Goal: Task Accomplishment & Management: Use online tool/utility

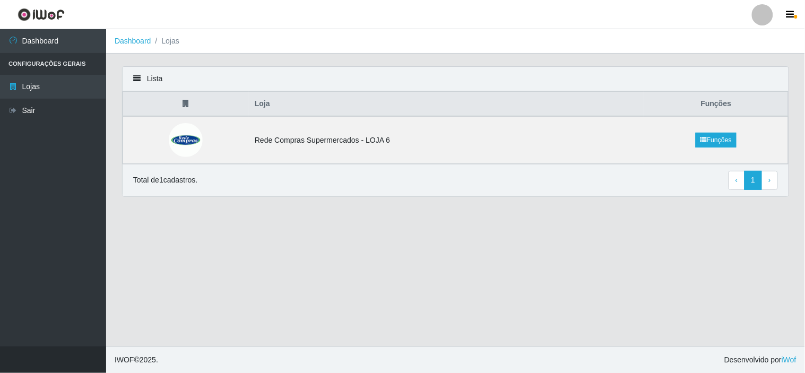
click at [146, 81] on div "Lista" at bounding box center [456, 79] width 666 height 24
click at [145, 40] on link "Dashboard" at bounding box center [133, 41] width 37 height 8
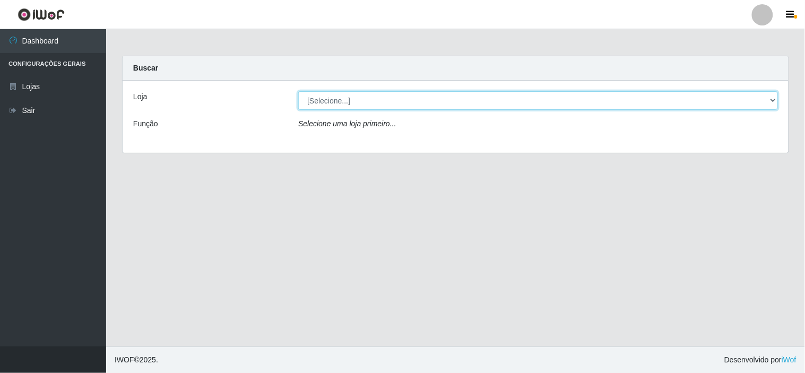
click at [336, 99] on select "[Selecione...] Rede Compras Supermercados - LOJA 6" at bounding box center [538, 100] width 480 height 19
select select "398"
click at [298, 91] on select "[Selecione...] Rede Compras Supermercados - LOJA 6" at bounding box center [538, 100] width 480 height 19
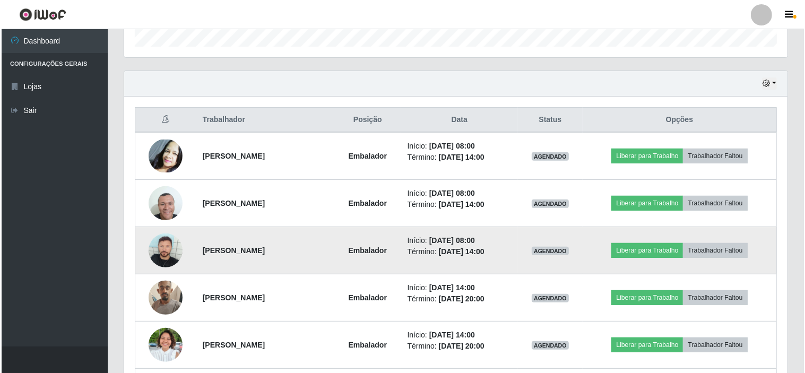
scroll to position [353, 0]
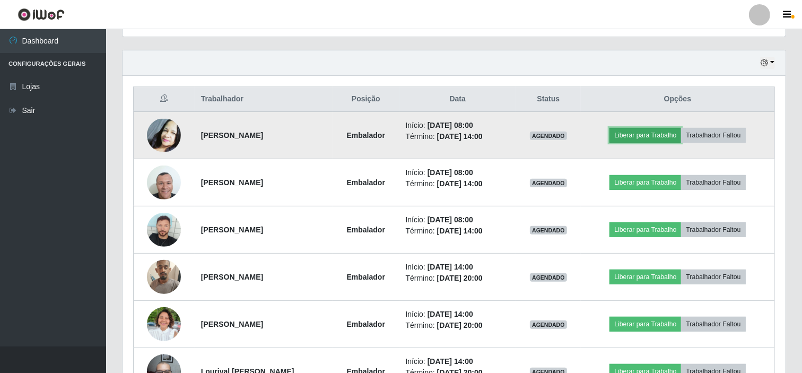
click at [670, 138] on button "Liberar para Trabalho" at bounding box center [646, 135] width 72 height 15
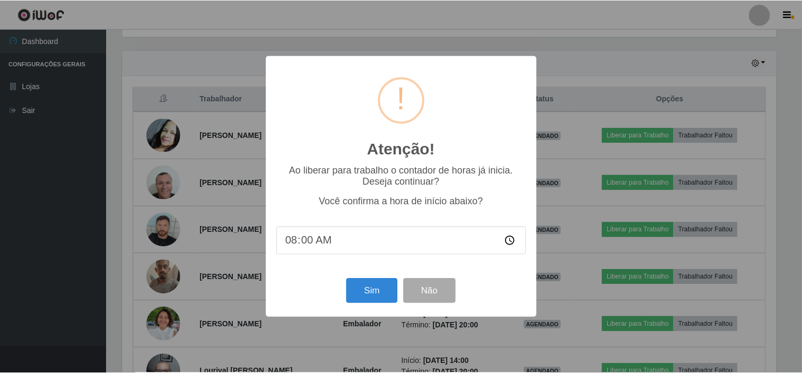
scroll to position [220, 656]
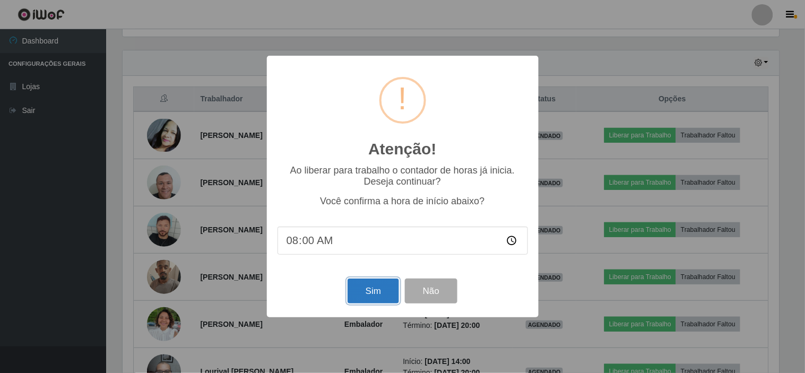
click at [370, 292] on button "Sim" at bounding box center [373, 291] width 51 height 25
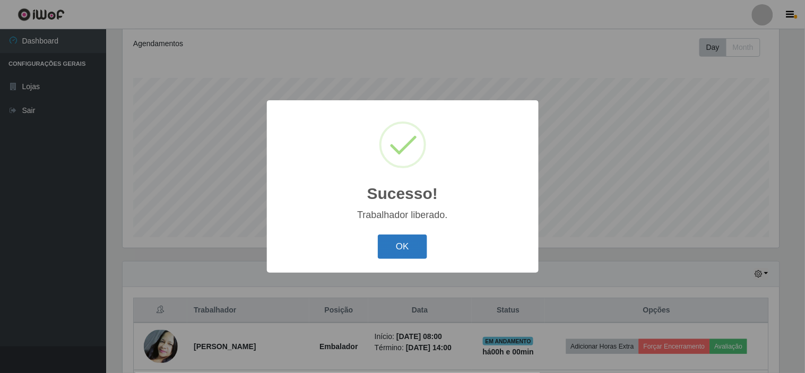
click at [400, 248] on button "OK" at bounding box center [402, 247] width 49 height 25
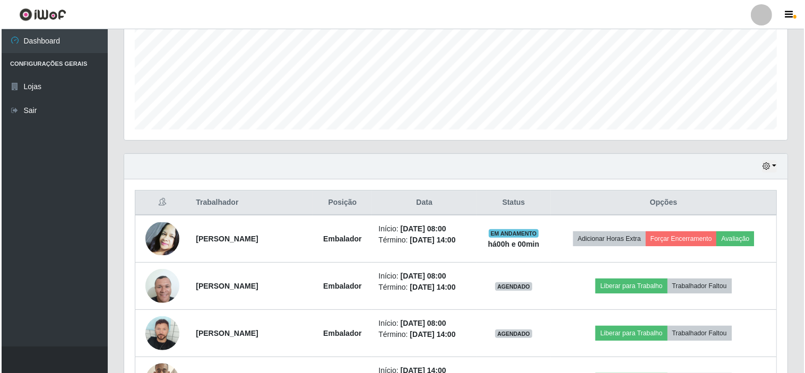
scroll to position [261, 0]
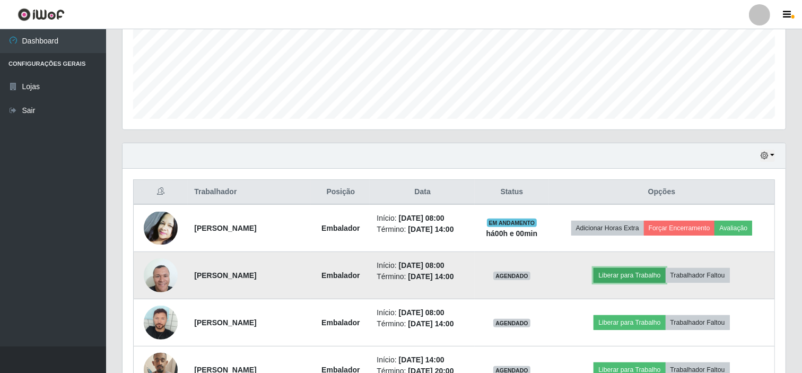
click at [628, 272] on button "Liberar para Trabalho" at bounding box center [630, 275] width 72 height 15
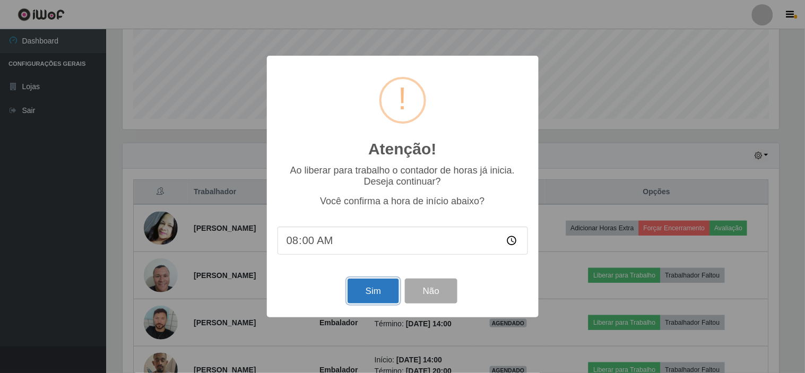
click at [375, 281] on button "Sim" at bounding box center [373, 291] width 51 height 25
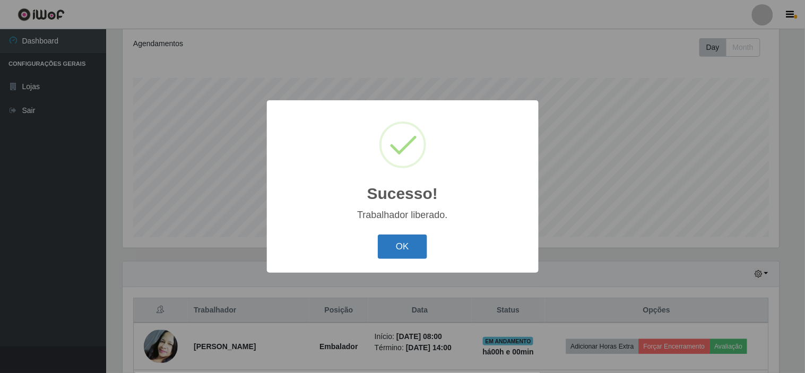
click at [400, 255] on button "OK" at bounding box center [402, 247] width 49 height 25
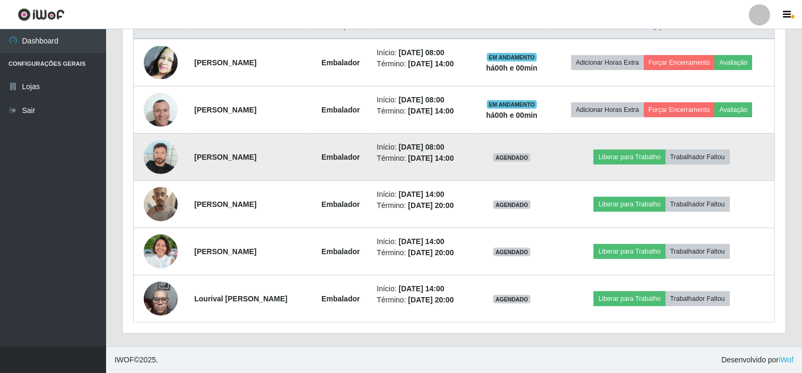
scroll to position [367, 0]
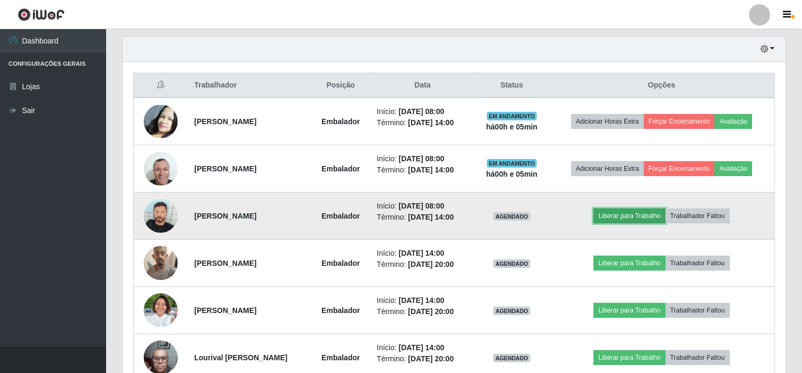
click at [627, 219] on button "Liberar para Trabalho" at bounding box center [630, 216] width 72 height 15
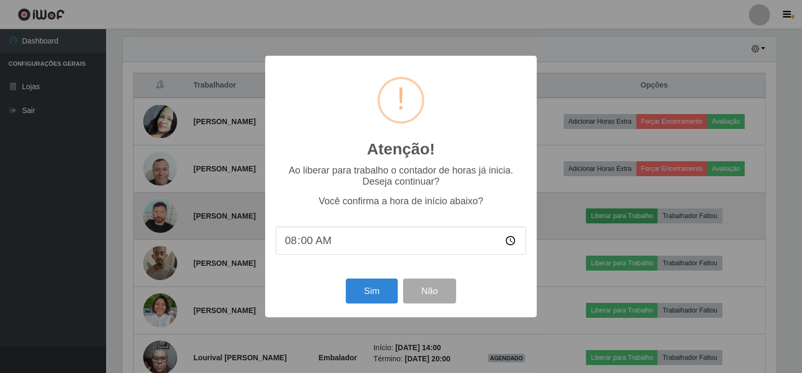
scroll to position [220, 656]
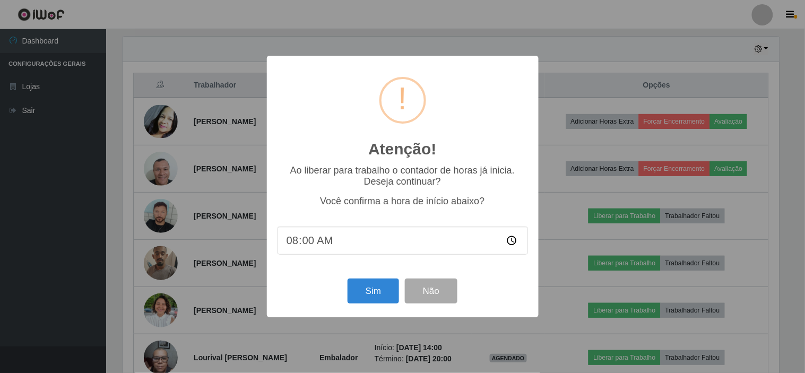
click at [342, 245] on input "08:00" at bounding box center [403, 241] width 250 height 28
click at [309, 235] on input "08:00" at bounding box center [403, 241] width 250 height 28
click at [309, 240] on input "08:00" at bounding box center [403, 241] width 250 height 28
type input "08:05"
click at [370, 301] on button "Sim" at bounding box center [373, 291] width 51 height 25
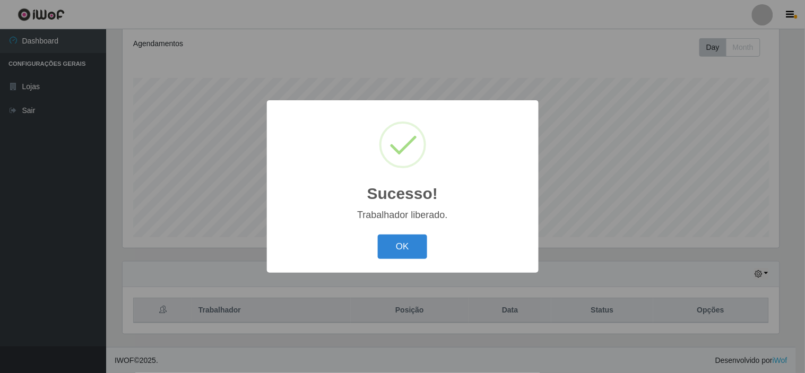
click at [395, 232] on div "OK Cancel" at bounding box center [403, 246] width 250 height 30
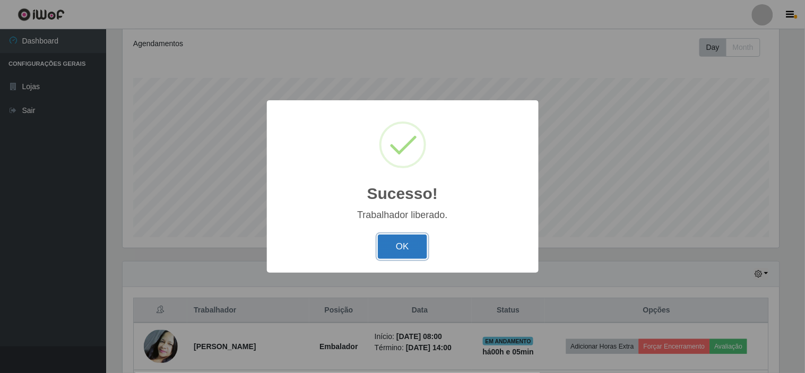
click at [399, 259] on button "OK" at bounding box center [402, 247] width 49 height 25
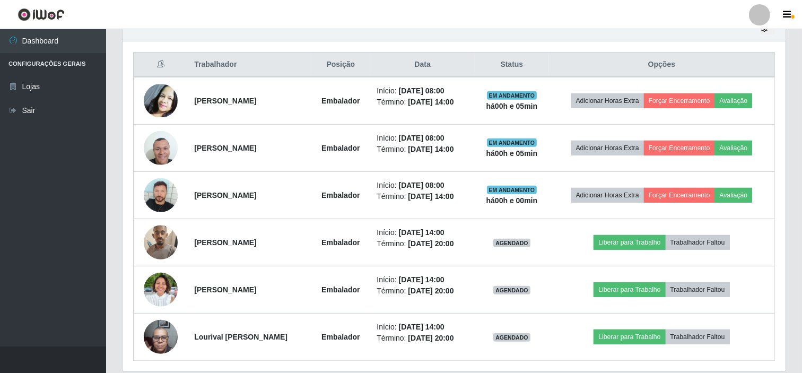
scroll to position [367, 0]
